Goal: Obtain resource: Download file/media

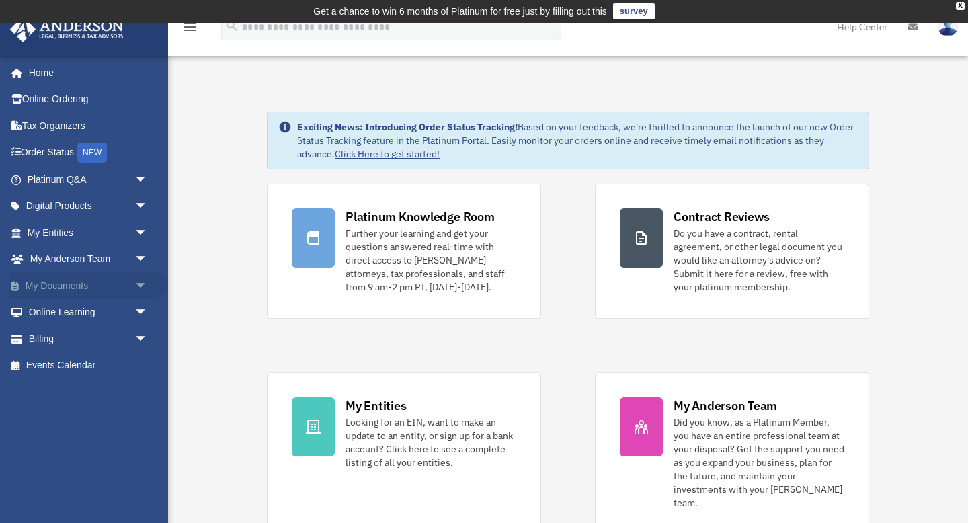
click at [67, 284] on link "My Documents arrow_drop_down" at bounding box center [88, 285] width 159 height 27
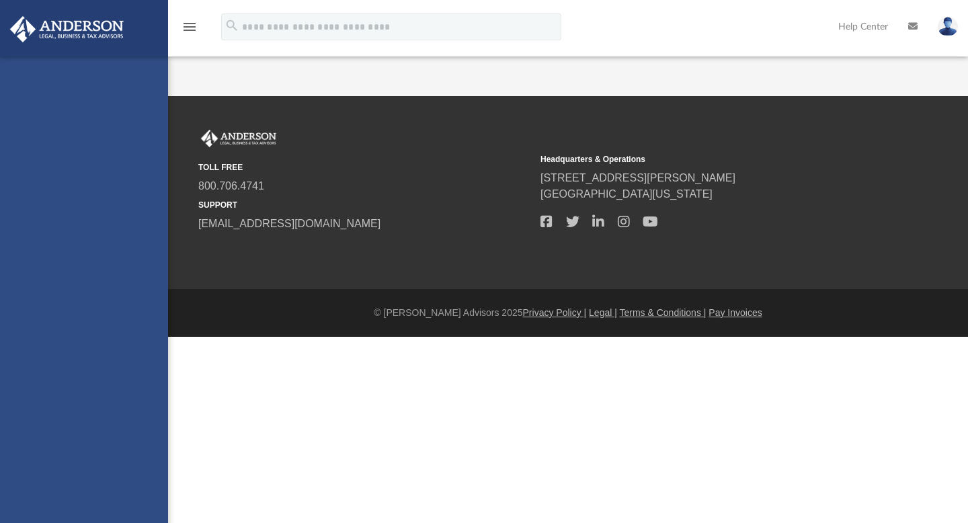
click at [139, 282] on div "[EMAIL_ADDRESS][DOMAIN_NAME] Sign Out [EMAIL_ADDRESS][DOMAIN_NAME] Home Online …" at bounding box center [84, 317] width 168 height 523
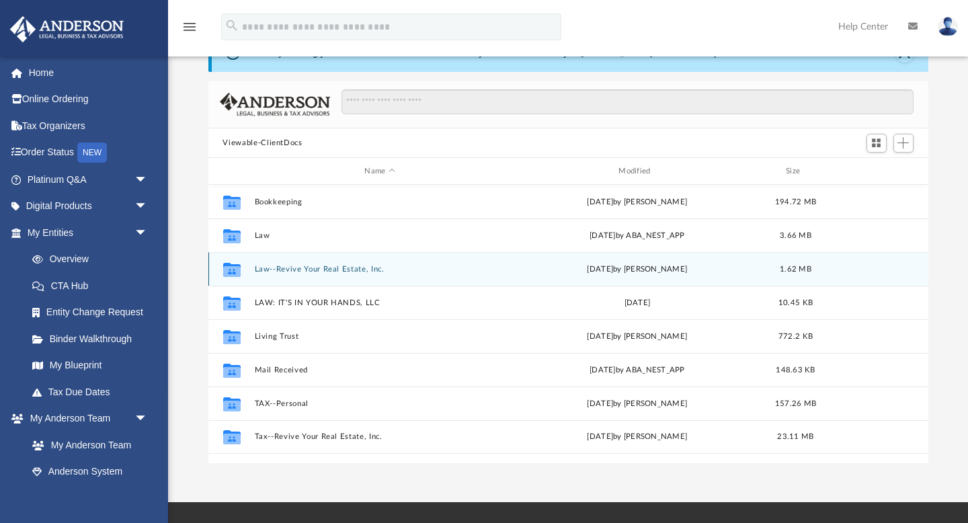
scroll to position [72, 0]
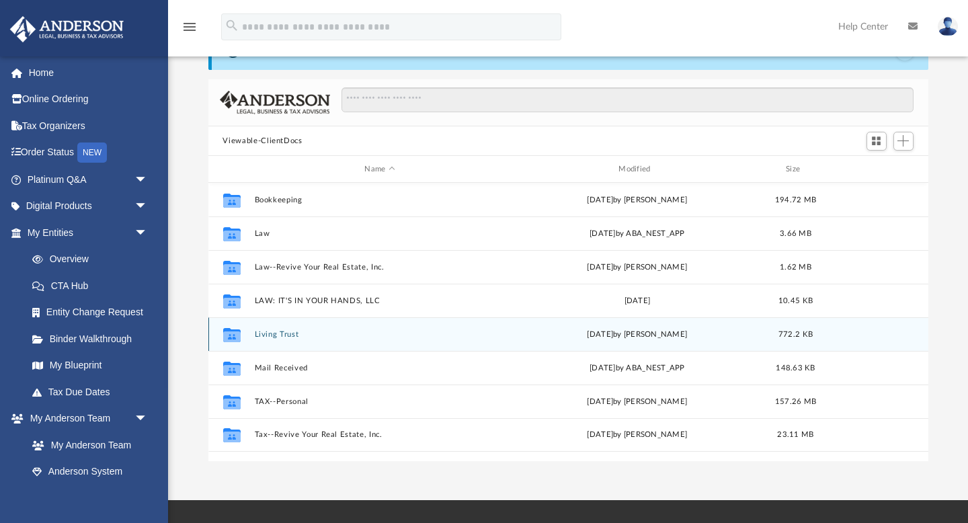
click at [282, 335] on button "Living Trust" at bounding box center [379, 334] width 251 height 9
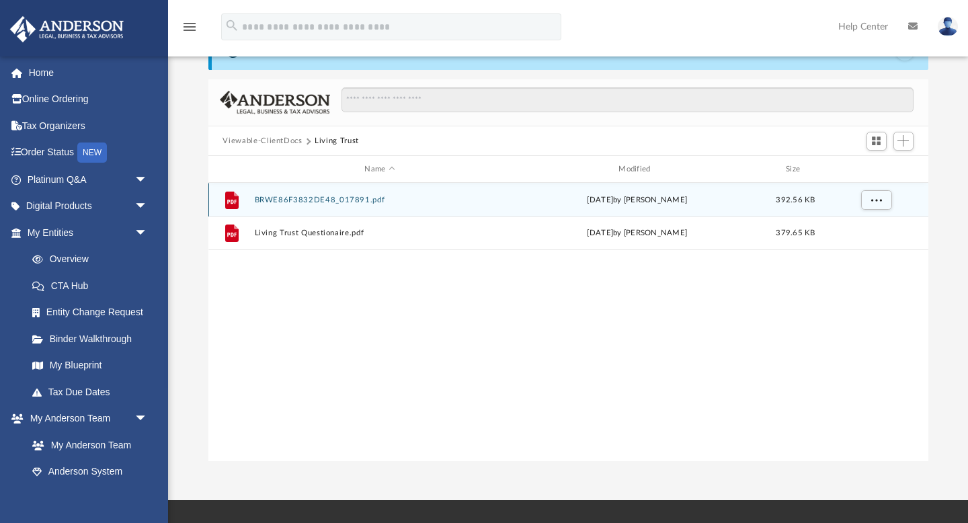
click at [292, 200] on button "BRWE86F3832DE48_017891.pdf" at bounding box center [379, 200] width 251 height 9
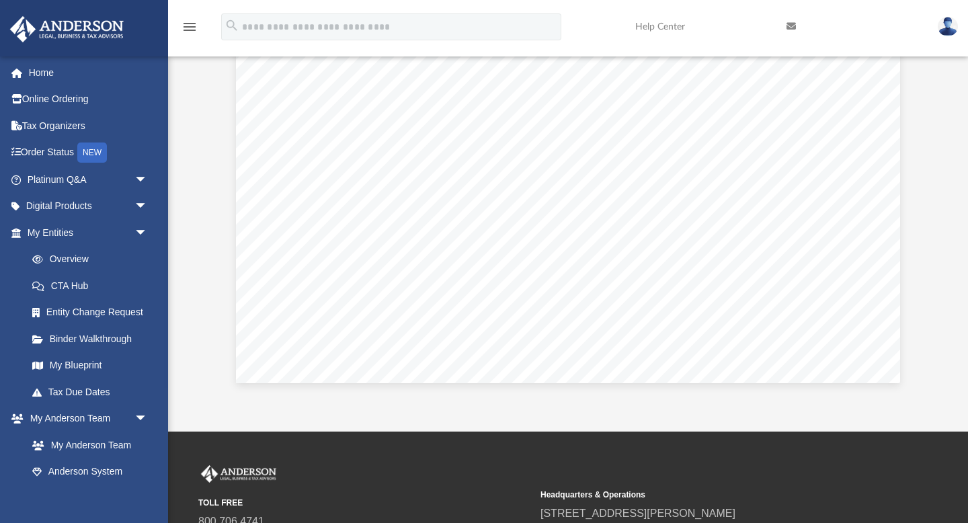
scroll to position [0, 0]
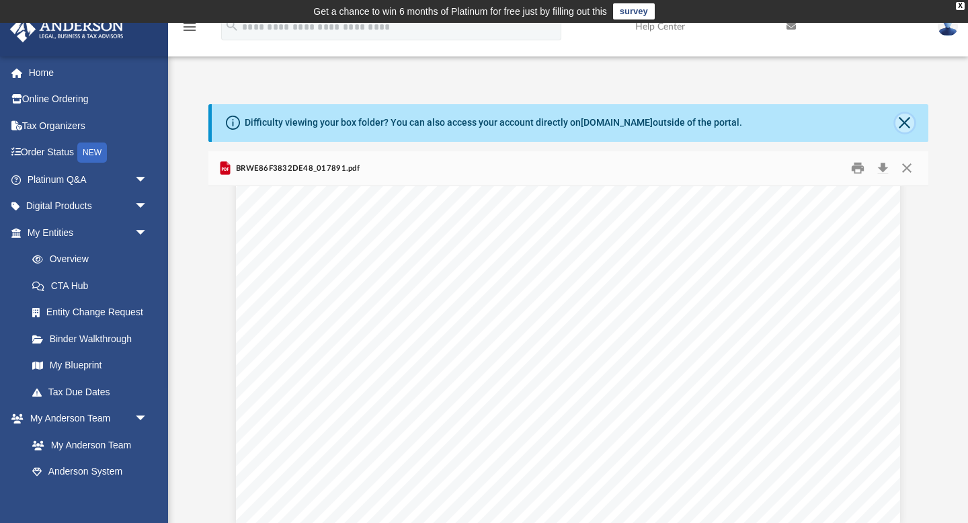
click at [905, 119] on button "Close" at bounding box center [904, 123] width 19 height 19
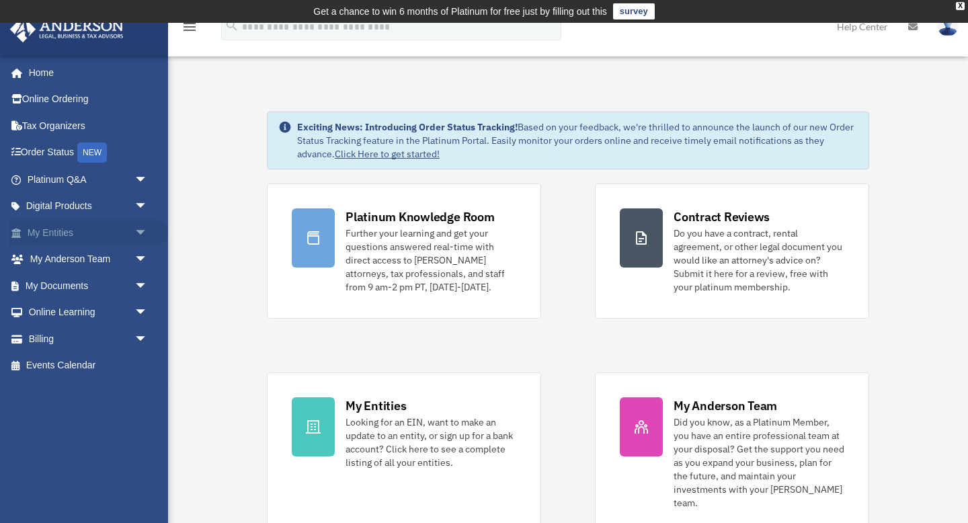
click at [73, 229] on link "My Entities arrow_drop_down" at bounding box center [88, 232] width 159 height 27
click at [68, 233] on link "My Entities arrow_drop_down" at bounding box center [88, 232] width 159 height 27
click at [70, 284] on link "My Documents arrow_drop_down" at bounding box center [88, 285] width 159 height 27
